Goal: Find specific page/section: Find specific page/section

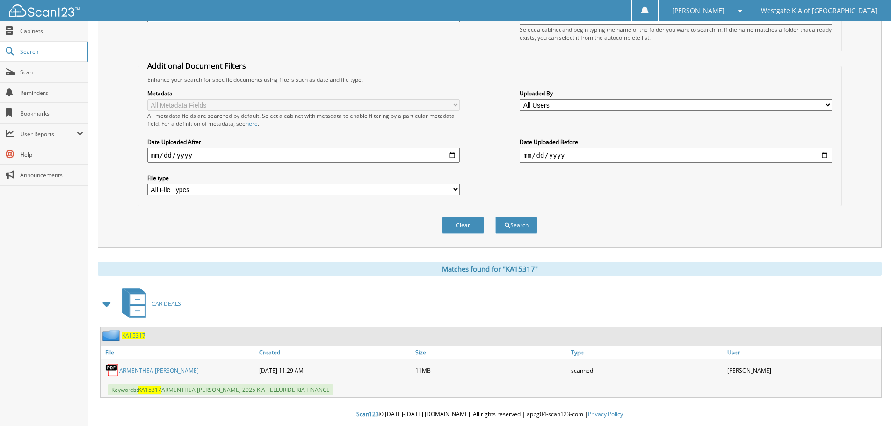
click at [468, 216] on div "Clear" at bounding box center [463, 225] width 44 height 19
click at [450, 227] on button "Clear" at bounding box center [463, 224] width 42 height 17
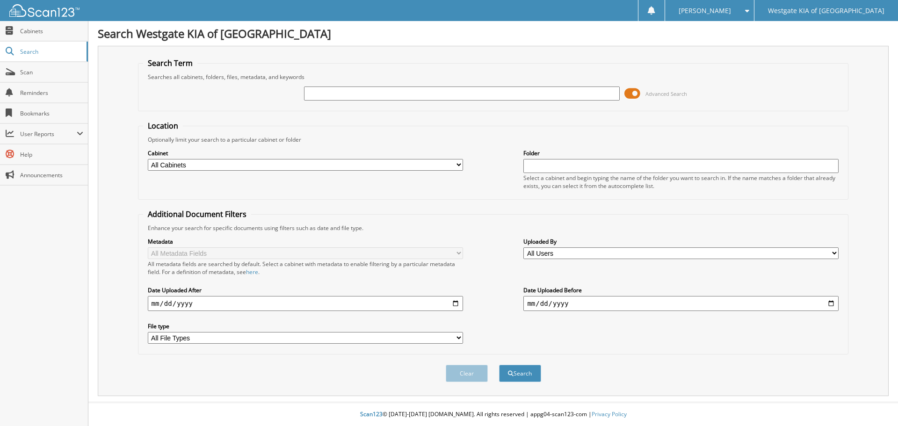
click at [383, 92] on input "text" at bounding box center [461, 93] width 315 height 14
paste input "KA15333"
type input "KA15333"
click at [519, 368] on button "Search" at bounding box center [520, 373] width 42 height 17
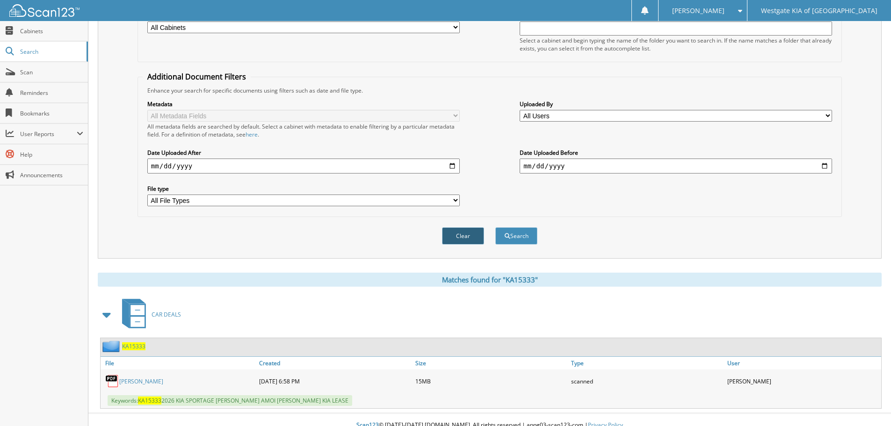
scroll to position [149, 0]
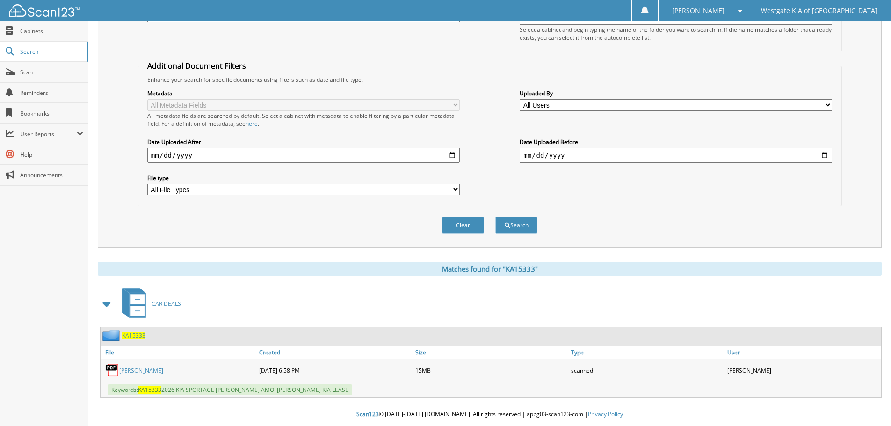
click at [144, 371] on link "VANESSA BOWEN" at bounding box center [141, 371] width 44 height 8
